Goal: Task Accomplishment & Management: Use online tool/utility

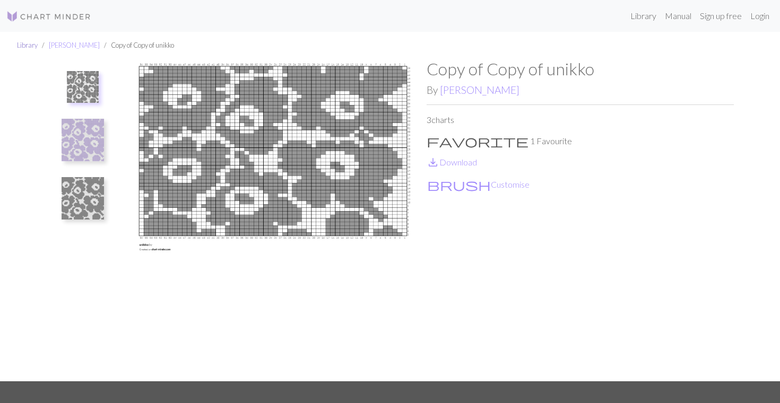
click at [29, 45] on link "Library" at bounding box center [27, 45] width 21 height 8
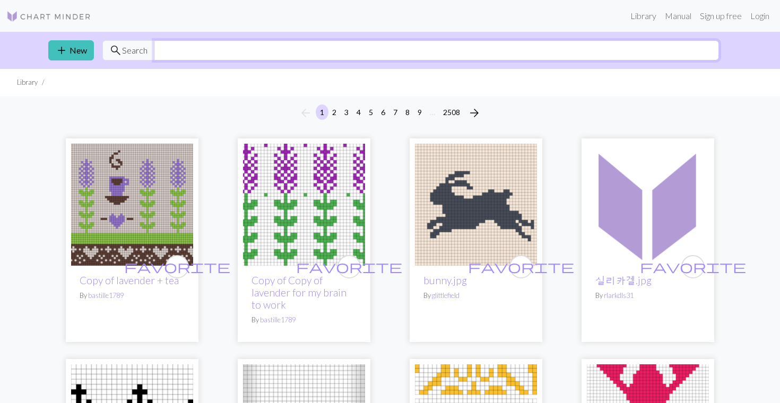
click at [222, 51] on input "text" at bounding box center [436, 50] width 565 height 20
type input "unikko"
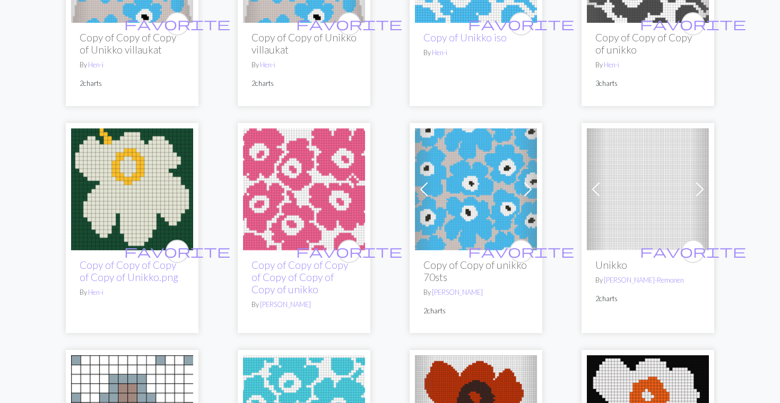
scroll to position [1347, 0]
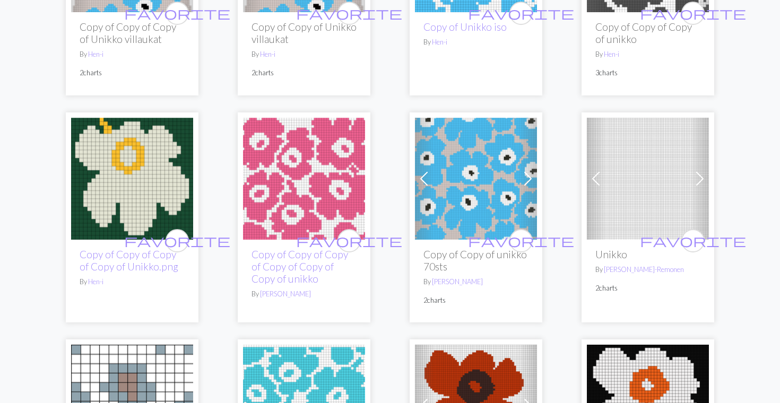
click at [123, 183] on img at bounding box center [132, 179] width 122 height 122
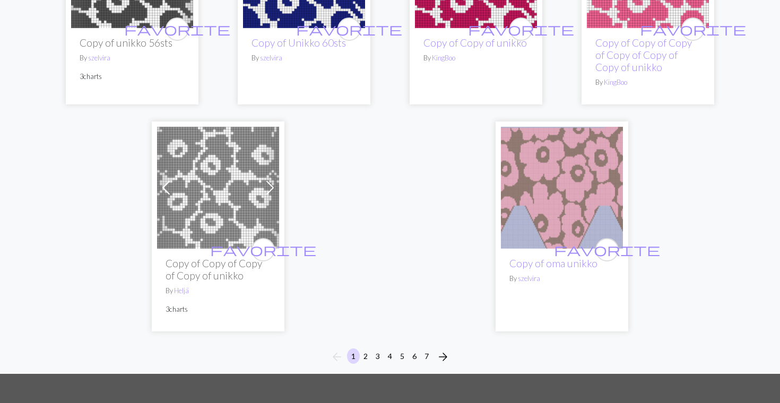
scroll to position [2738, 0]
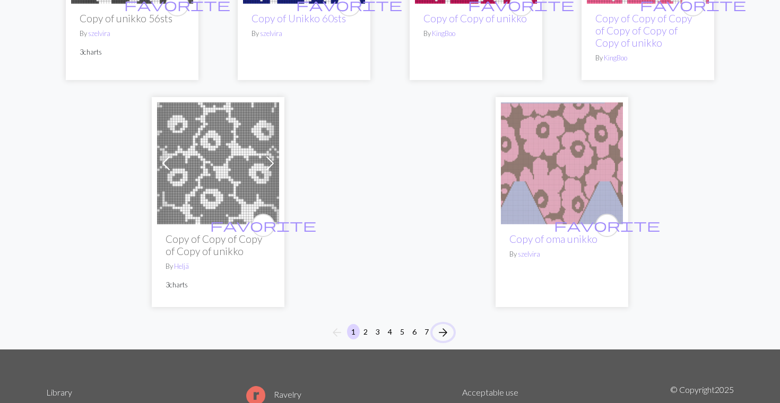
click at [447, 325] on span "arrow_forward" at bounding box center [443, 332] width 13 height 15
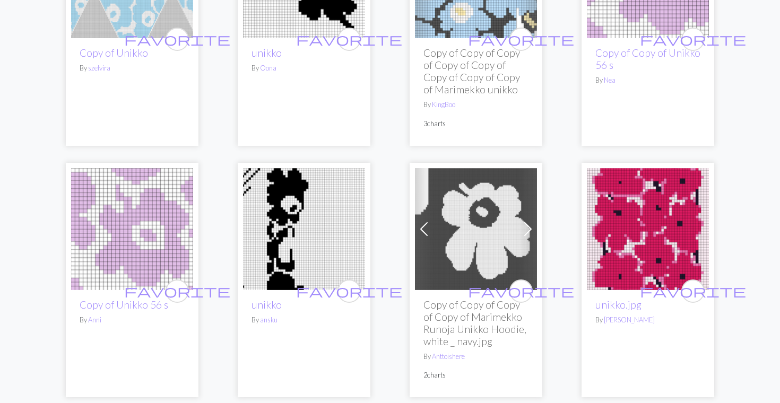
scroll to position [247, 0]
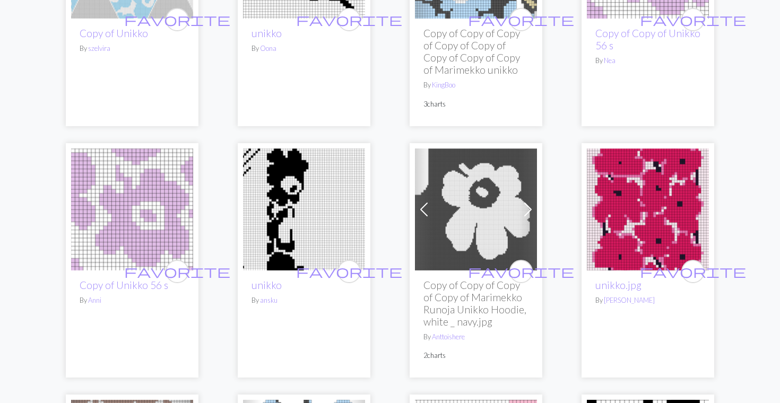
click at [464, 213] on img at bounding box center [476, 210] width 122 height 122
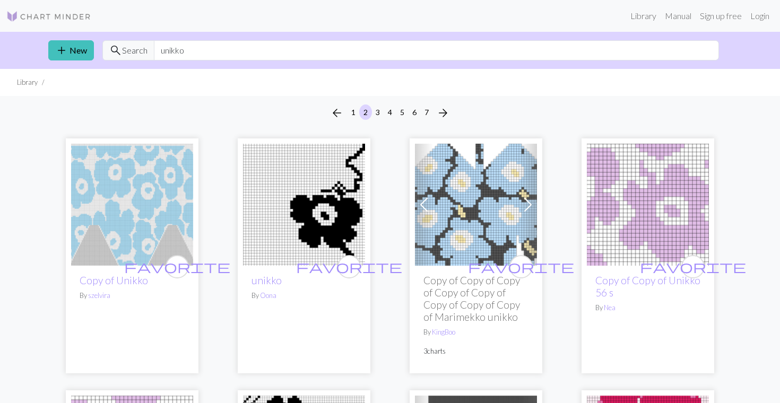
click at [324, 216] on img at bounding box center [304, 205] width 122 height 122
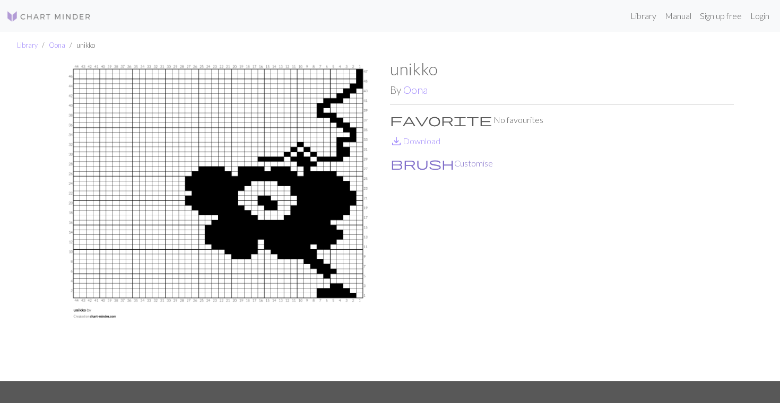
click at [417, 165] on button "brush Customise" at bounding box center [441, 164] width 103 height 14
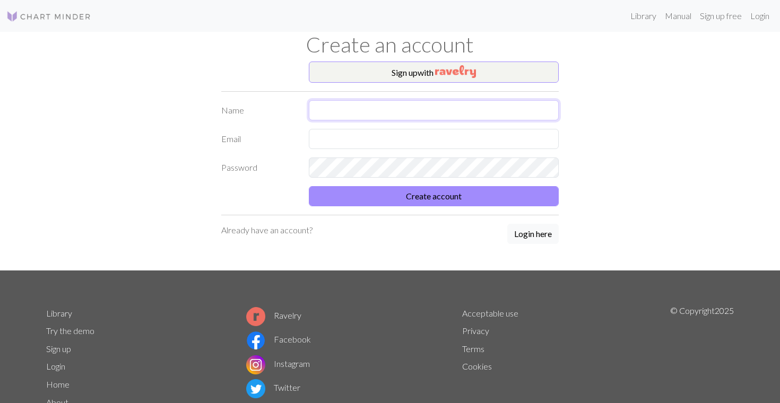
click at [361, 117] on input "text" at bounding box center [434, 110] width 250 height 20
click at [522, 234] on div "Sign up with Name Email Password Create account Already have an account? Login …" at bounding box center [390, 166] width 350 height 209
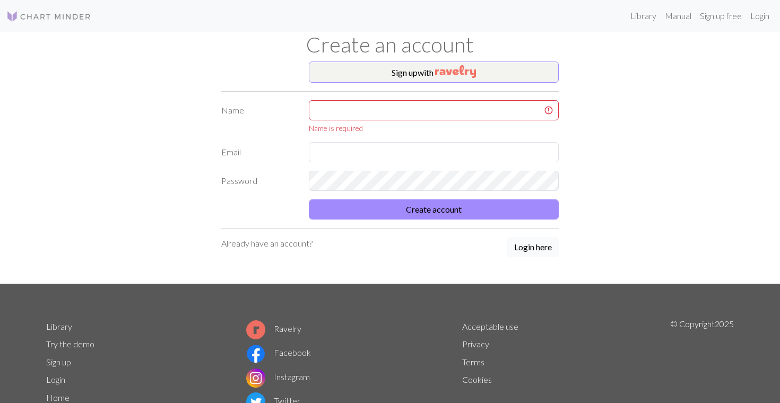
click at [528, 249] on button "Login here" at bounding box center [532, 247] width 51 height 20
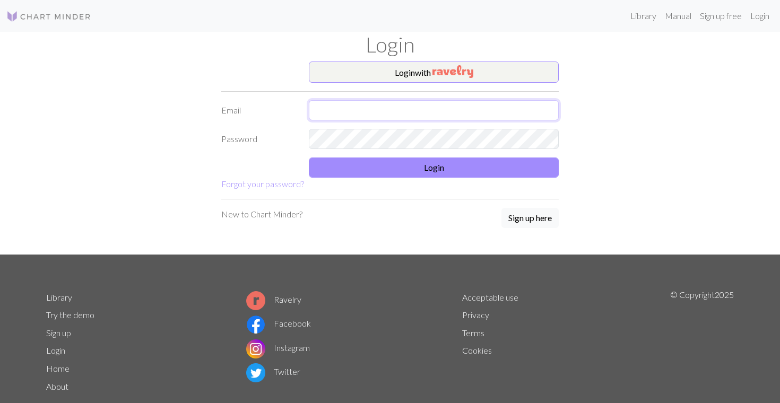
click at [402, 107] on input "text" at bounding box center [434, 110] width 250 height 20
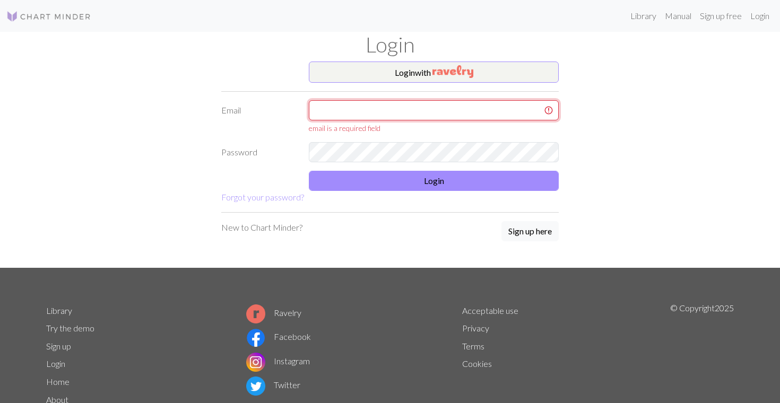
type input "[EMAIL_ADDRESS][DOMAIN_NAME]"
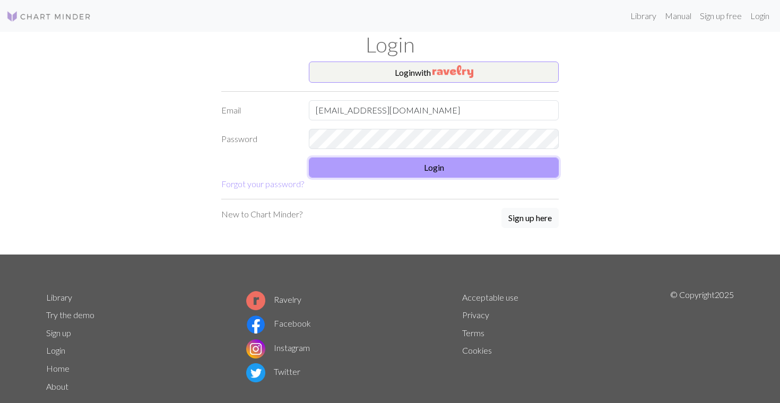
click at [395, 175] on button "Login" at bounding box center [434, 168] width 250 height 20
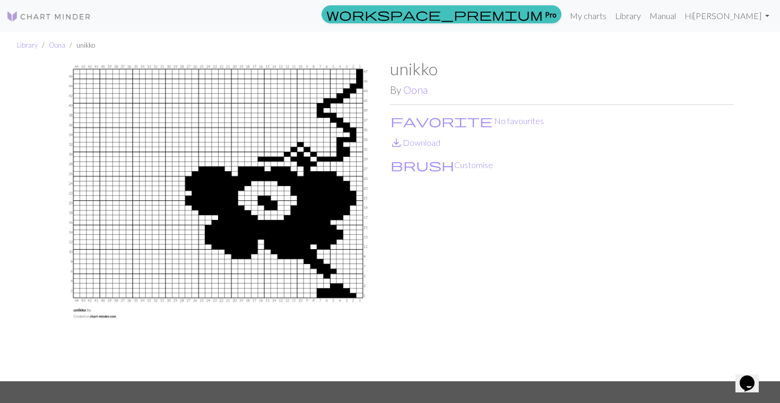
click at [80, 168] on img at bounding box center [218, 220] width 344 height 323
click at [421, 162] on button "brush Customise" at bounding box center [441, 165] width 103 height 14
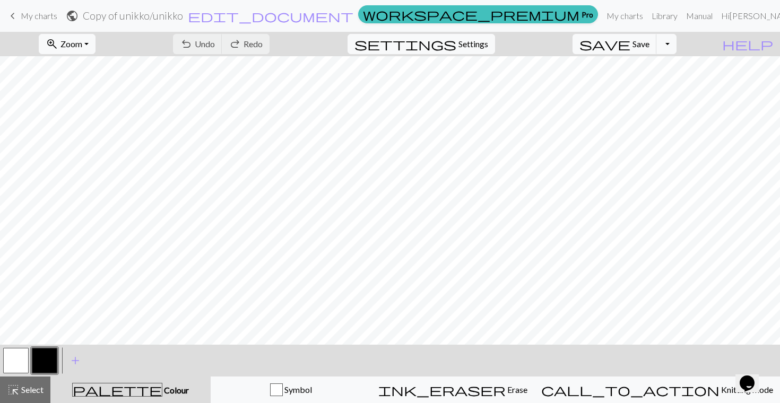
scroll to position [30, 0]
click at [487, 40] on span "Settings" at bounding box center [474, 44] width 30 height 13
select select "aran"
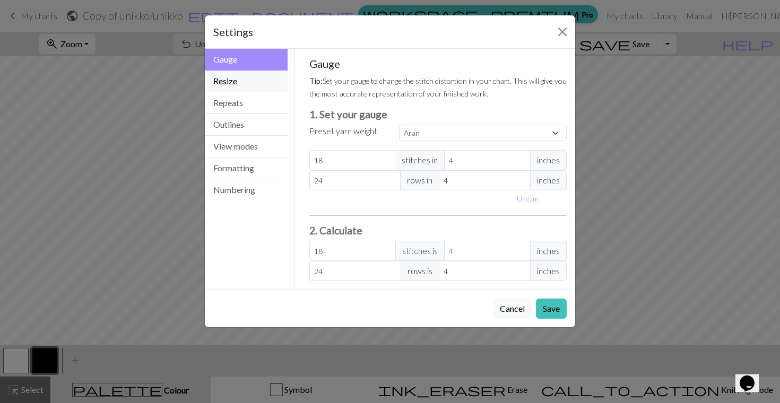
click at [257, 89] on button "Resize" at bounding box center [246, 82] width 83 height 22
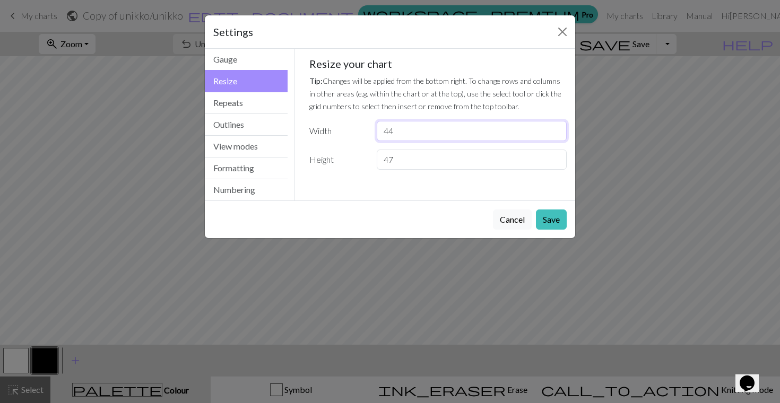
click at [465, 139] on input "44" at bounding box center [472, 131] width 190 height 20
type input "25"
click at [428, 163] on input "47" at bounding box center [472, 160] width 190 height 20
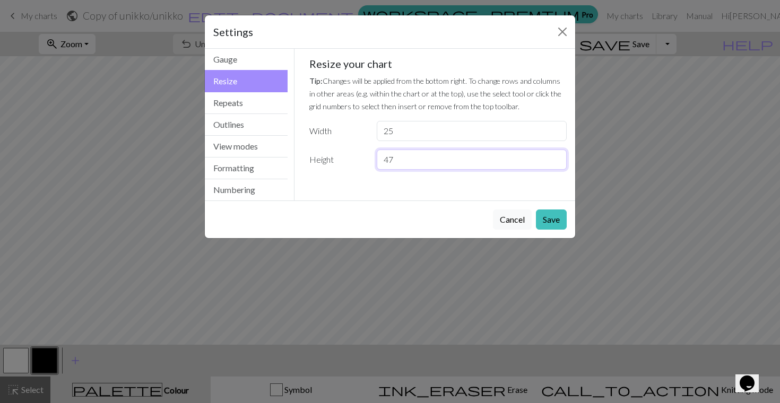
click at [428, 163] on input "47" at bounding box center [472, 160] width 190 height 20
type input "25"
click at [555, 220] on button "Save" at bounding box center [551, 220] width 31 height 20
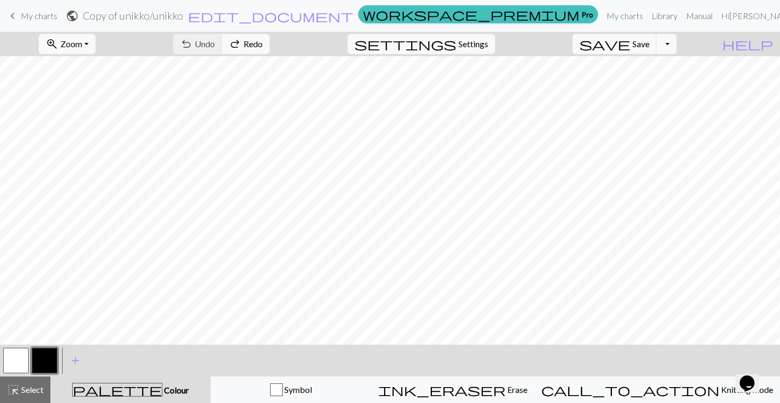
scroll to position [0, 0]
